Goal: Transaction & Acquisition: Purchase product/service

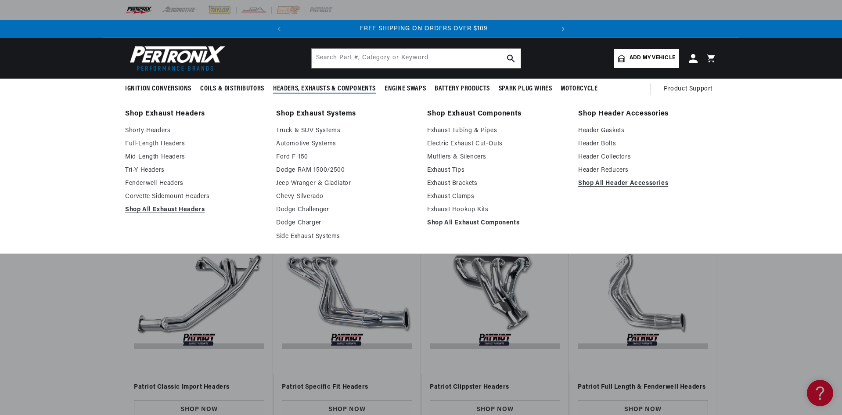
scroll to position [0, 266]
click at [471, 223] on link "Shop All Exhaust Components" at bounding box center [496, 223] width 139 height 11
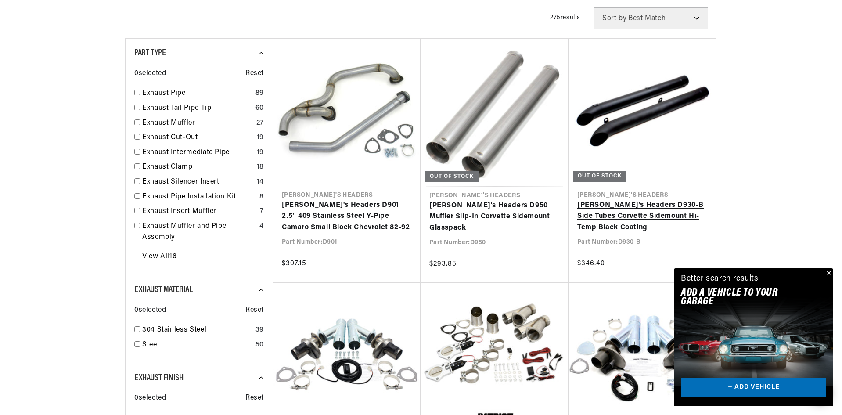
scroll to position [351, 0]
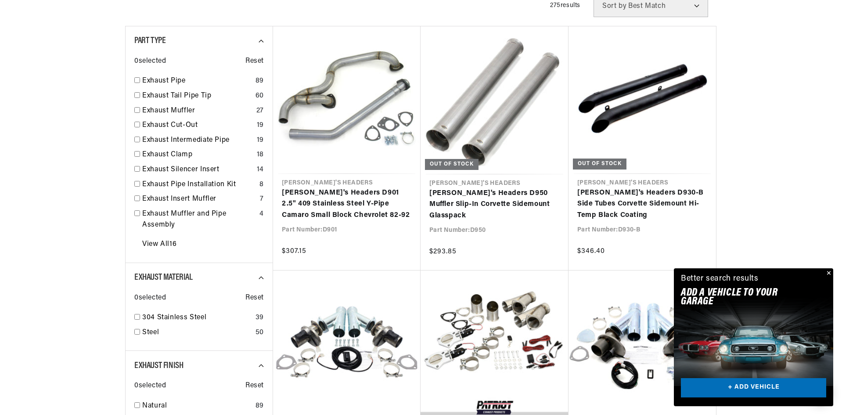
click at [827, 271] on button "Close" at bounding box center [827, 273] width 11 height 11
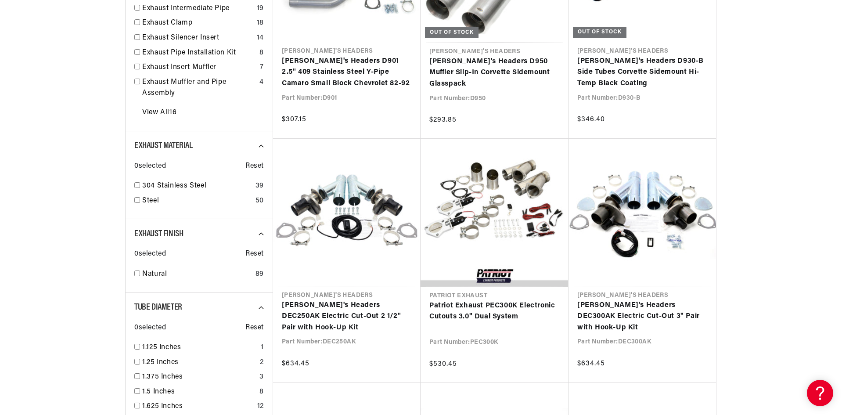
scroll to position [0, 266]
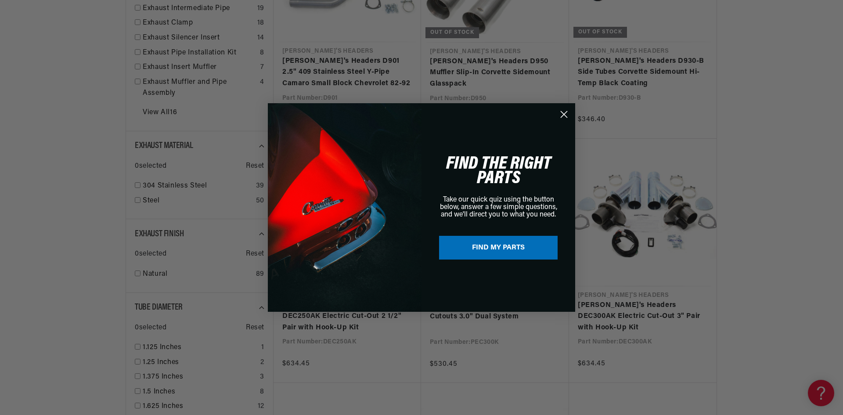
click at [563, 115] on icon "Close dialog" at bounding box center [564, 114] width 6 height 6
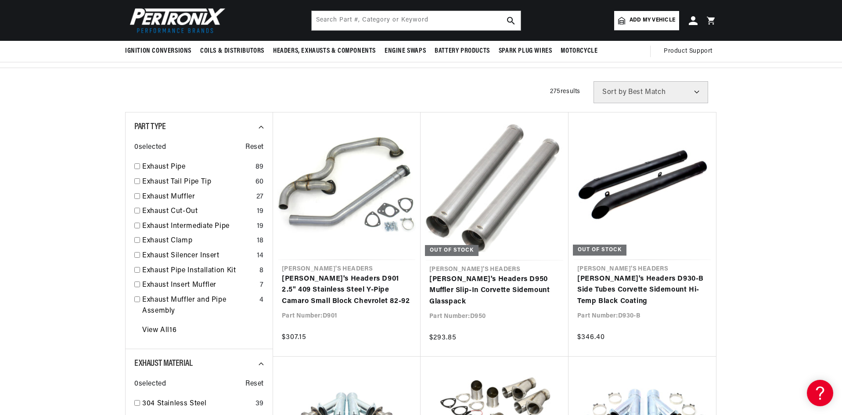
scroll to position [263, 0]
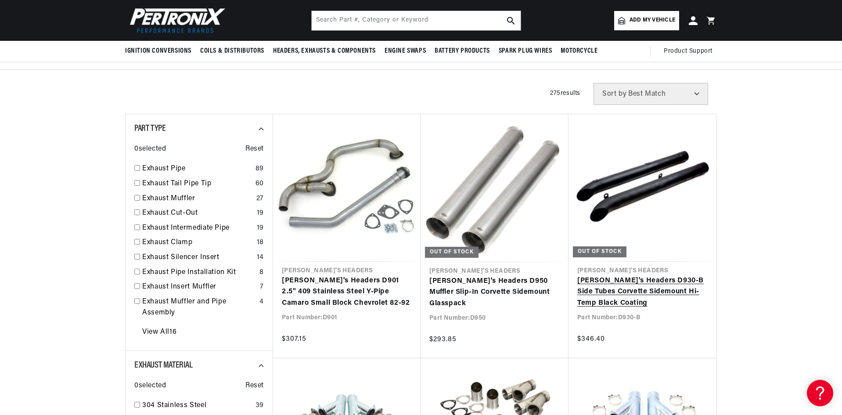
click at [647, 275] on link "[PERSON_NAME]'s Headers D930-B Side Tubes Corvette Sidemount Hi-Temp Black Coat…" at bounding box center [642, 292] width 130 height 34
